Goal: Task Accomplishment & Management: Use online tool/utility

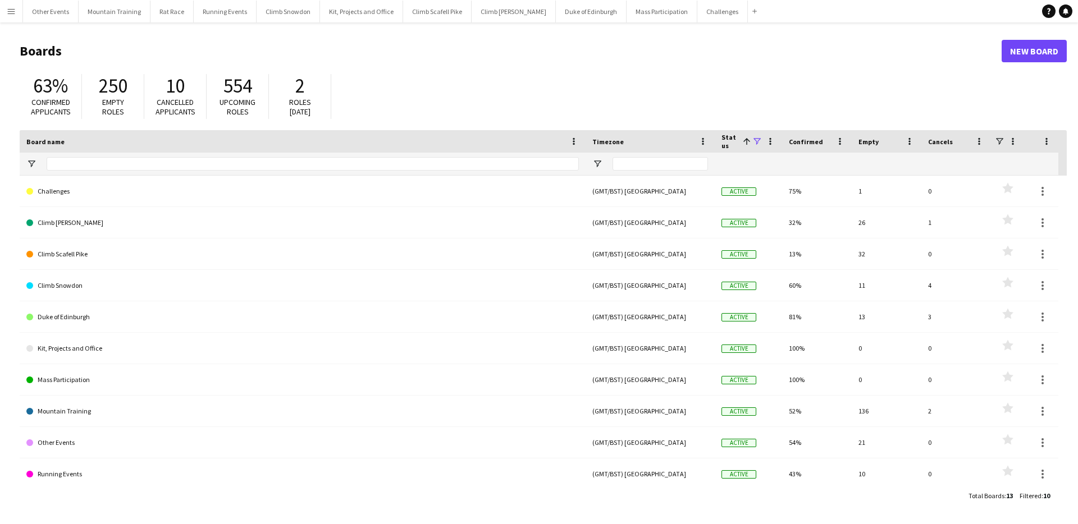
click at [17, 15] on button "Menu" at bounding box center [11, 11] width 22 height 22
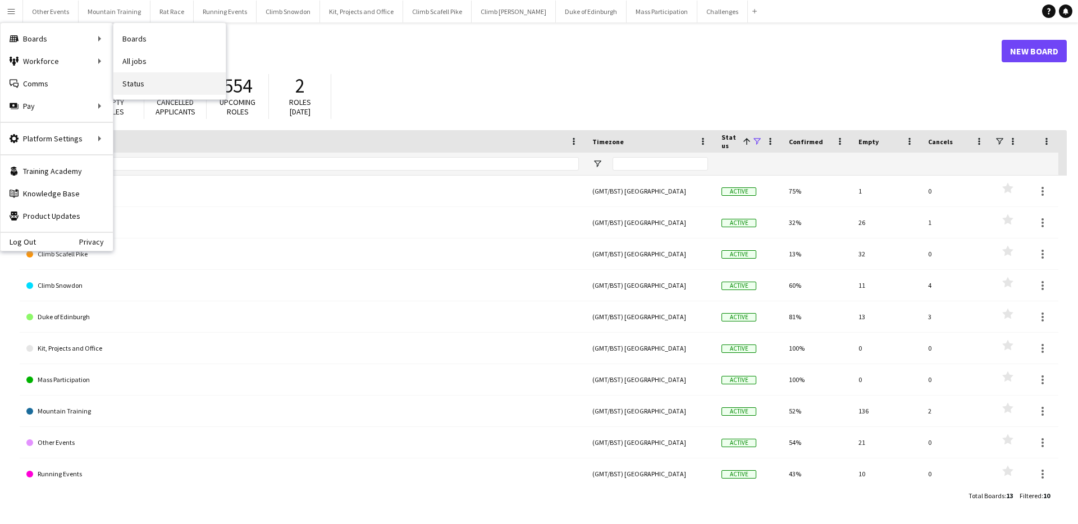
click at [119, 86] on link "Status" at bounding box center [169, 83] width 112 height 22
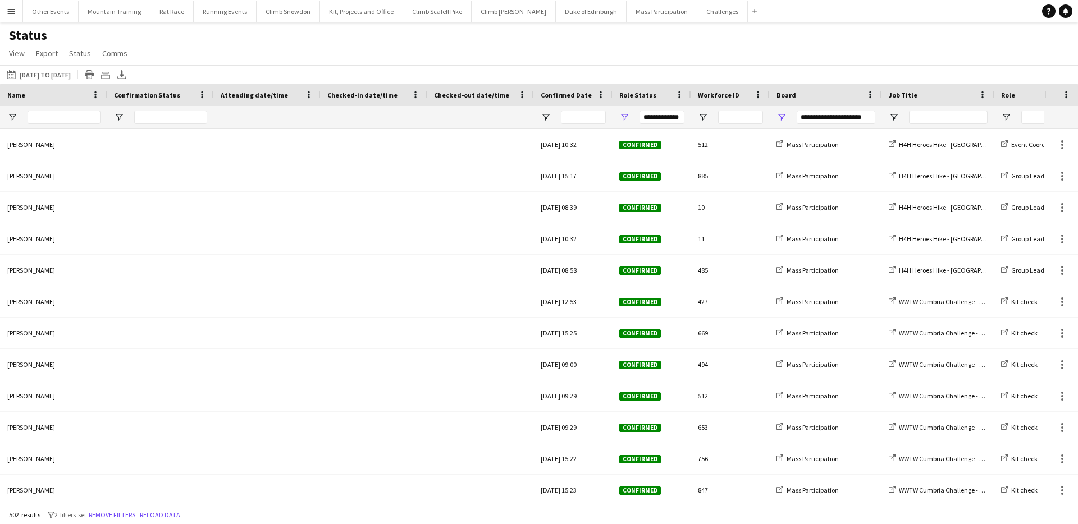
scroll to position [0, 140]
click at [624, 116] on span "Open Filter Menu" at bounding box center [624, 117] width 10 height 10
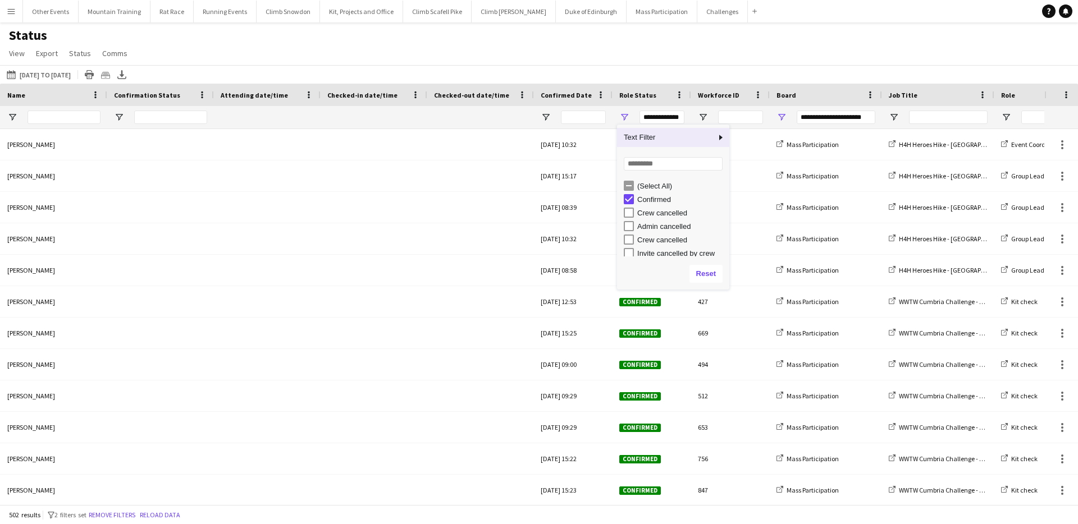
click at [597, 47] on div "Status View Views Default view New view Update view Delete view Edit name Custo…" at bounding box center [539, 46] width 1078 height 38
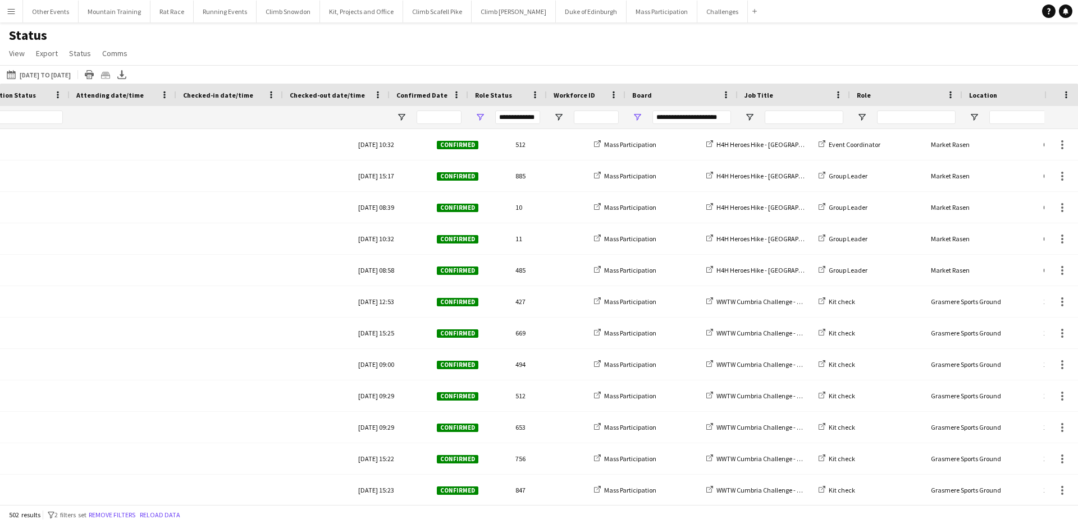
scroll to position [0, 353]
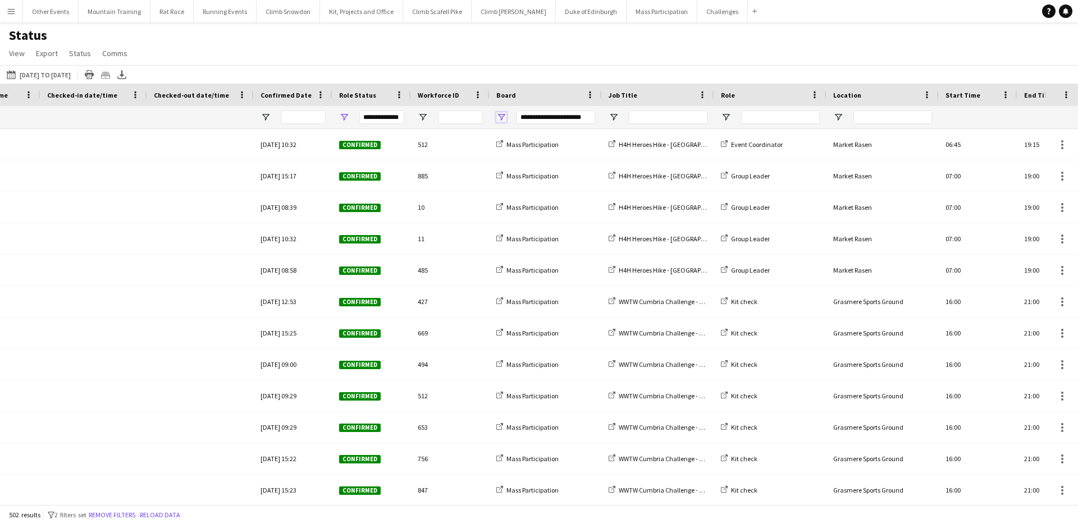
click at [500, 115] on span "Open Filter Menu" at bounding box center [501, 117] width 10 height 10
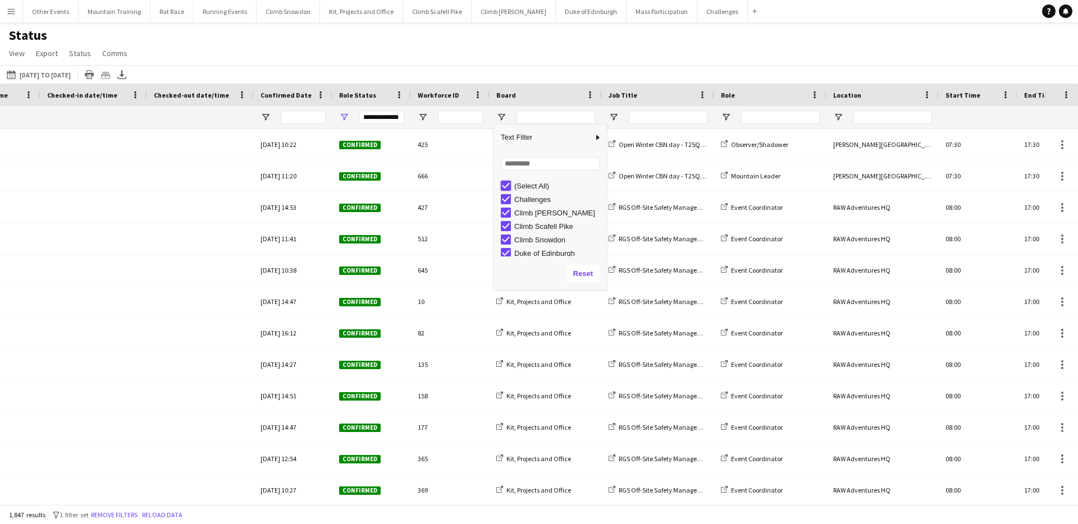
type input "***"
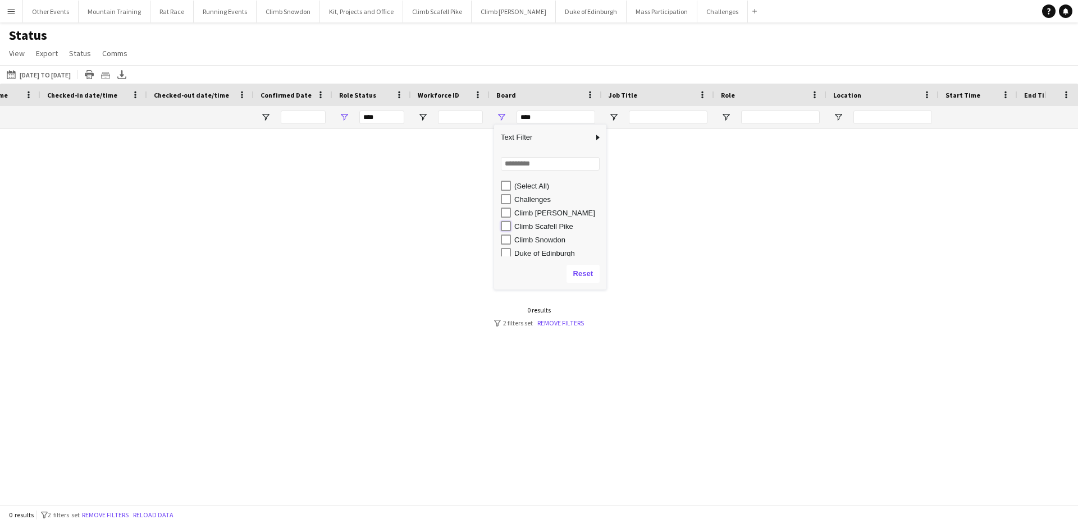
type input "**********"
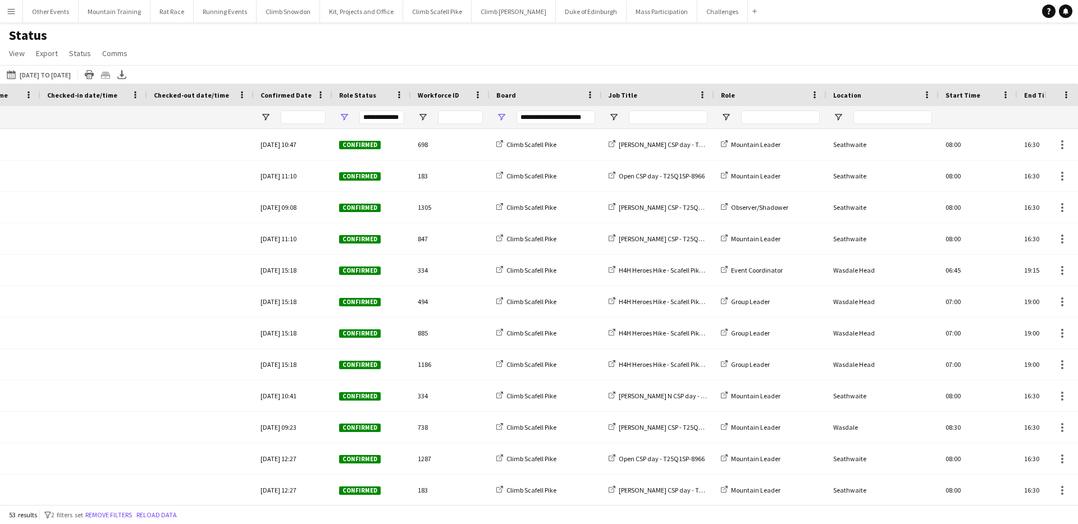
click at [556, 66] on div "[DATE] to [DATE] [DATE] to [DATE] [DATE] This Week This Month [DATE] Last Week …" at bounding box center [539, 74] width 1078 height 19
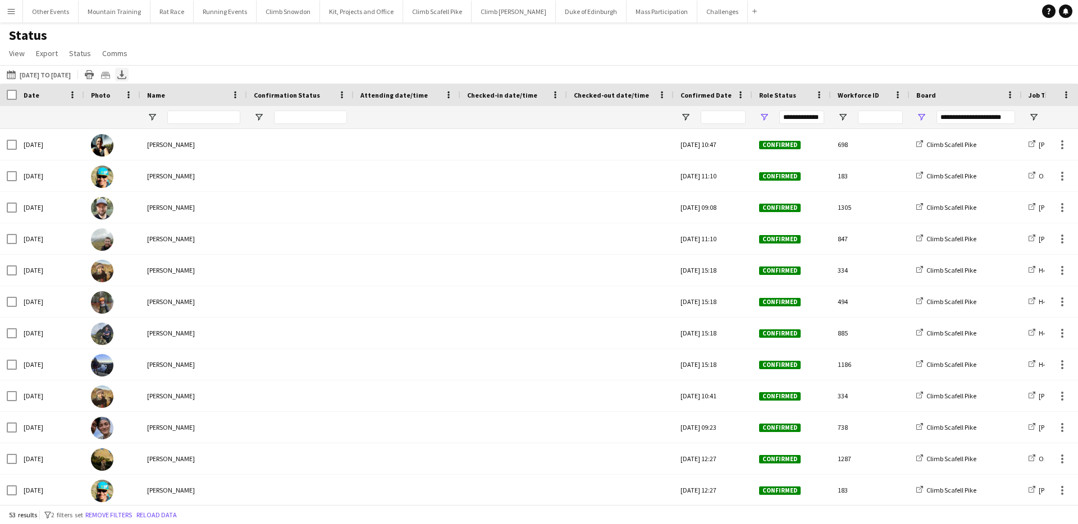
click at [126, 77] on icon "Export XLSX" at bounding box center [121, 74] width 9 height 9
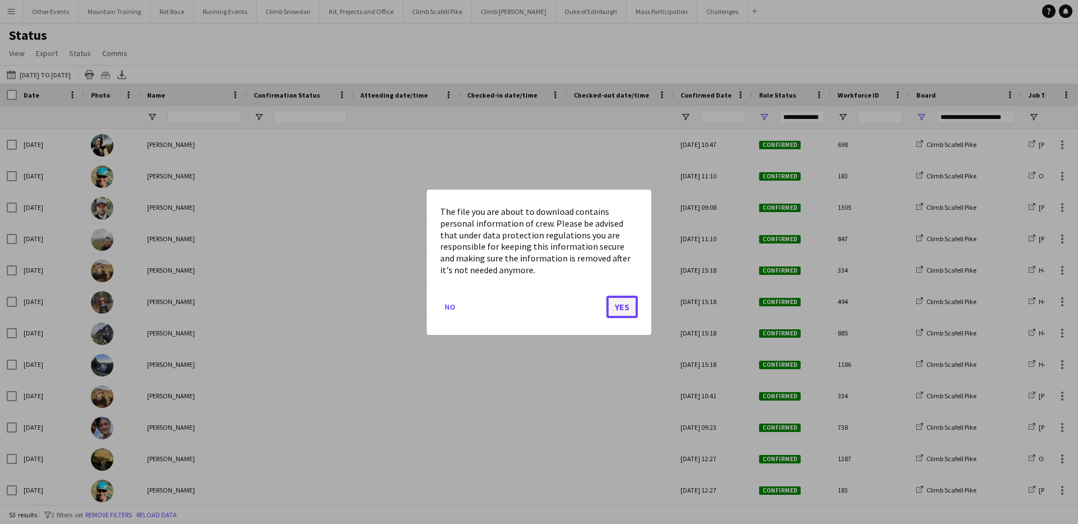
click at [628, 310] on button "Yes" at bounding box center [621, 306] width 31 height 22
